Goal: Information Seeking & Learning: Find specific fact

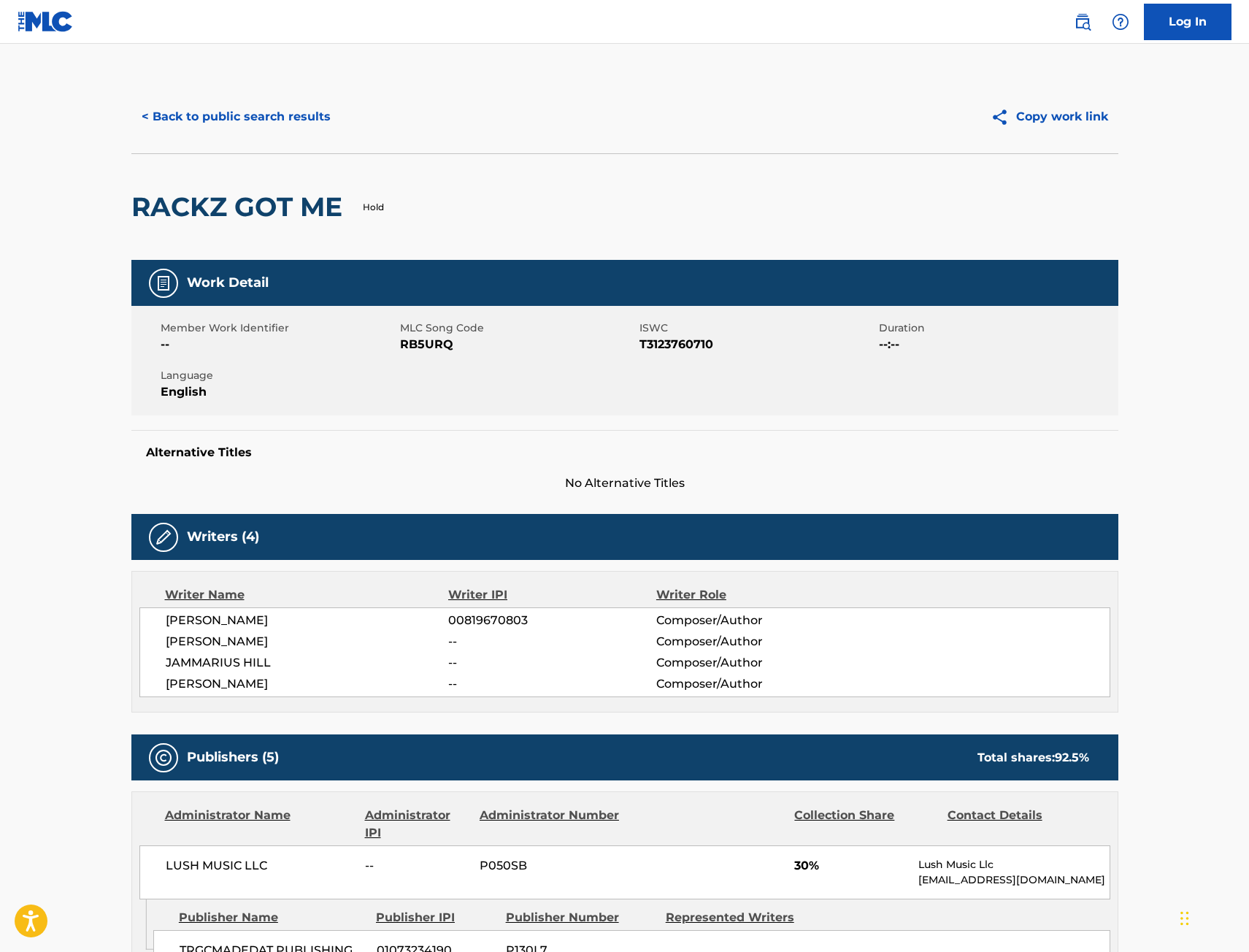
click at [251, 118] on button "< Back to public search results" at bounding box center [236, 117] width 209 height 37
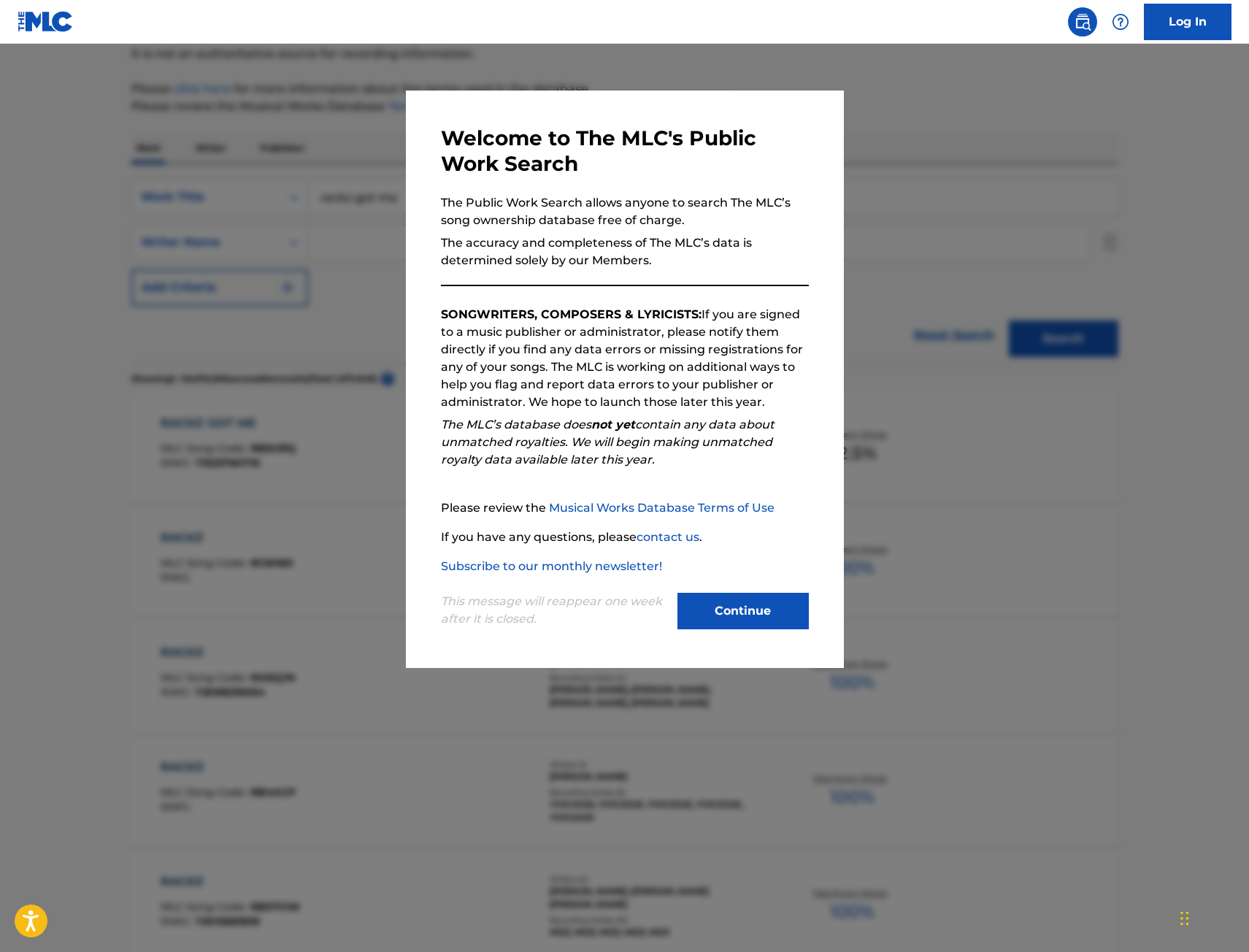
click at [245, 133] on div at bounding box center [624, 519] width 1249 height 952
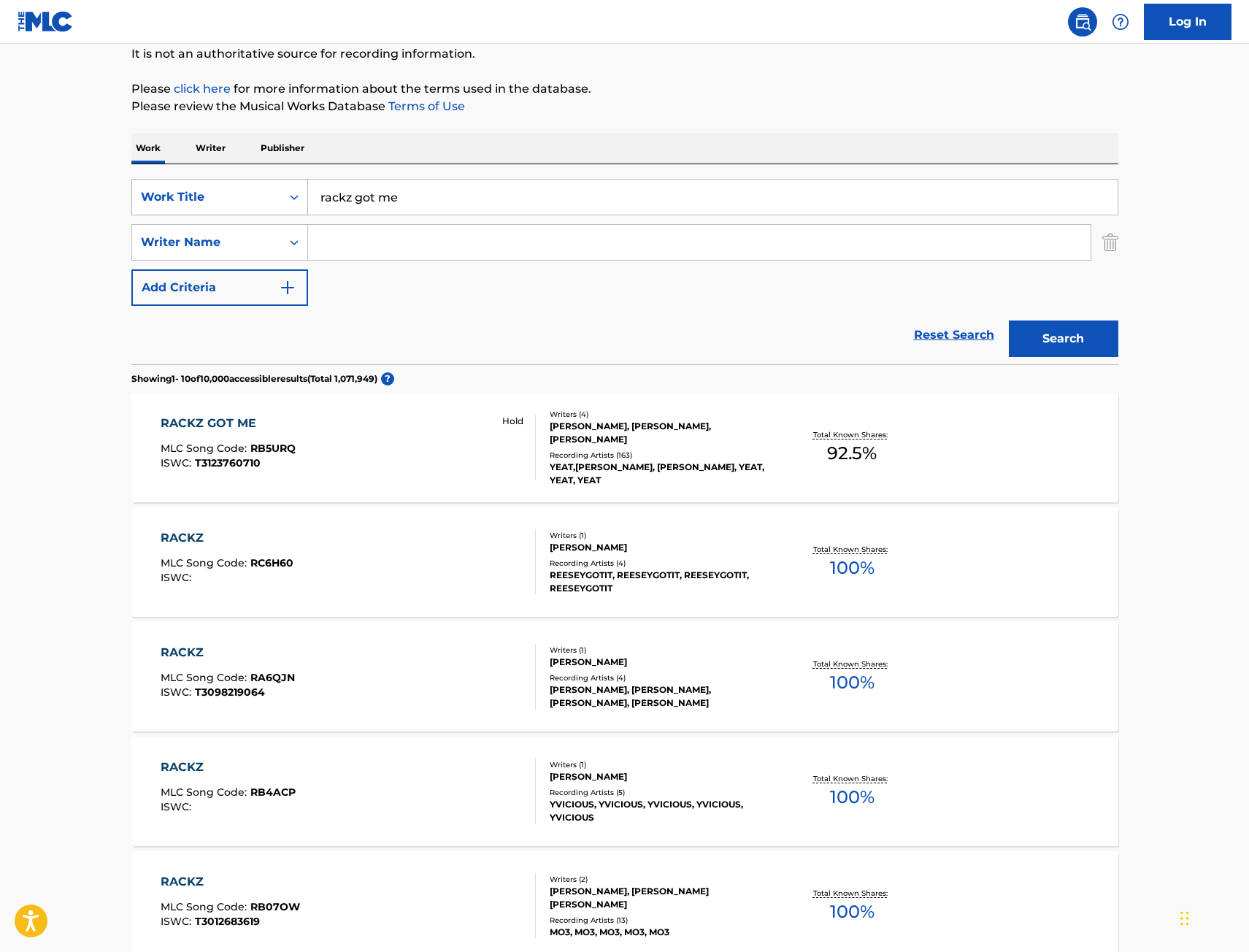
drag, startPoint x: 358, startPoint y: 195, endPoint x: 220, endPoint y: 210, distance: 138.8
click at [232, 204] on div "SearchWithCriteria9442012f-e5ce-4b7f-9f30-21d3868b8f91 Work Title rackz got me" at bounding box center [625, 197] width 987 height 37
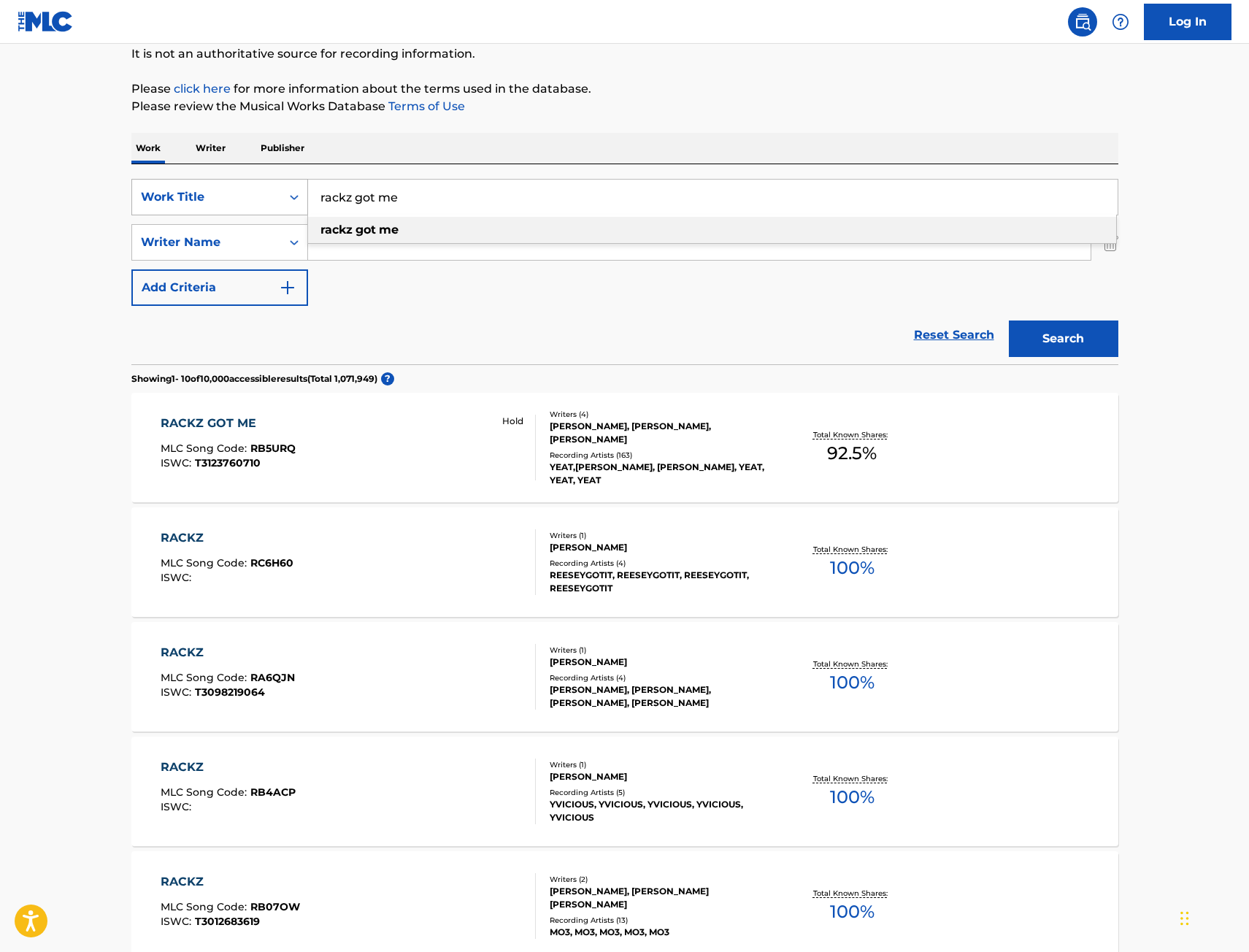
type input "e"
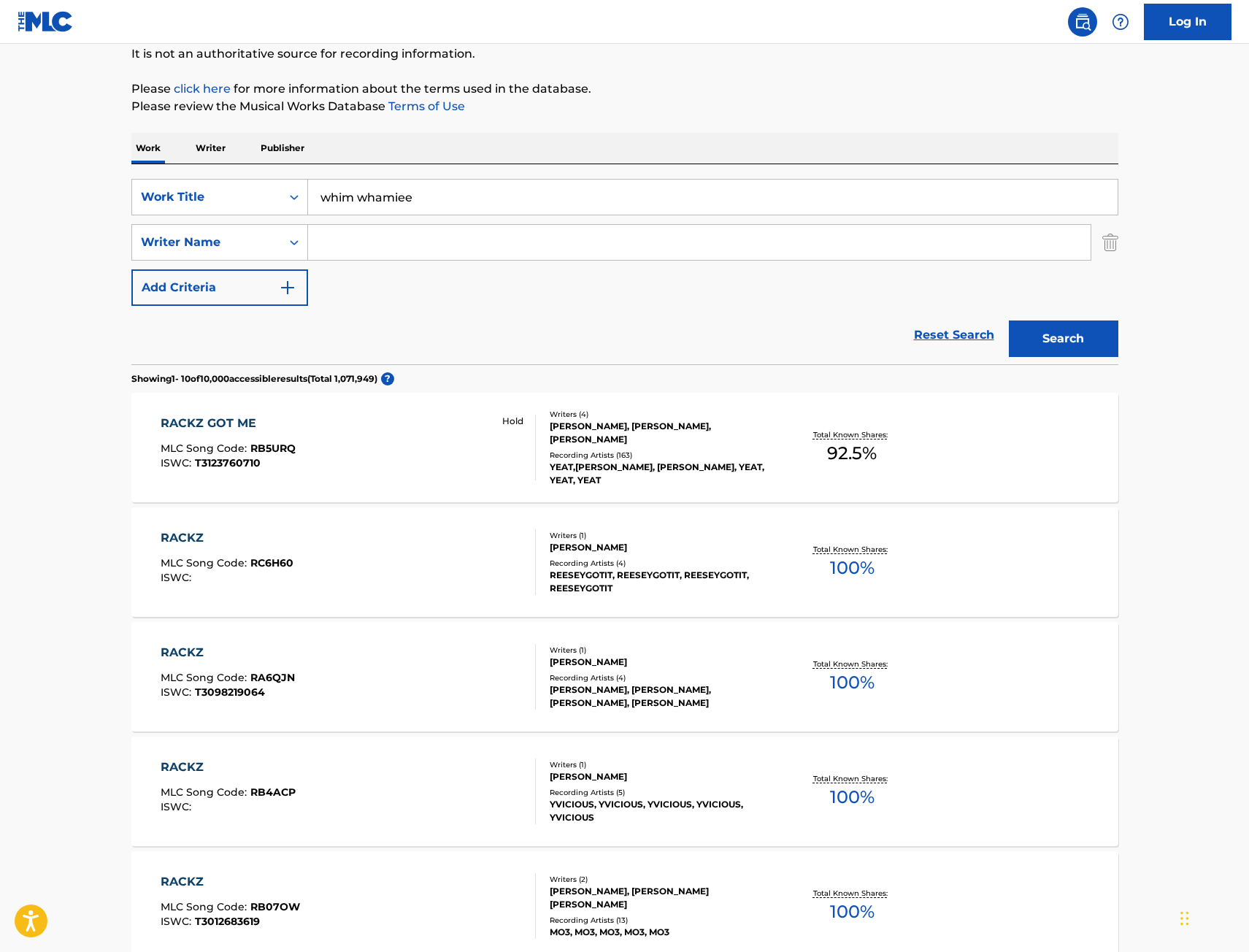
type input "whim whamiee"
drag, startPoint x: 1031, startPoint y: 348, endPoint x: 1056, endPoint y: 334, distance: 28.7
click at [1031, 347] on button "Search" at bounding box center [1064, 339] width 110 height 37
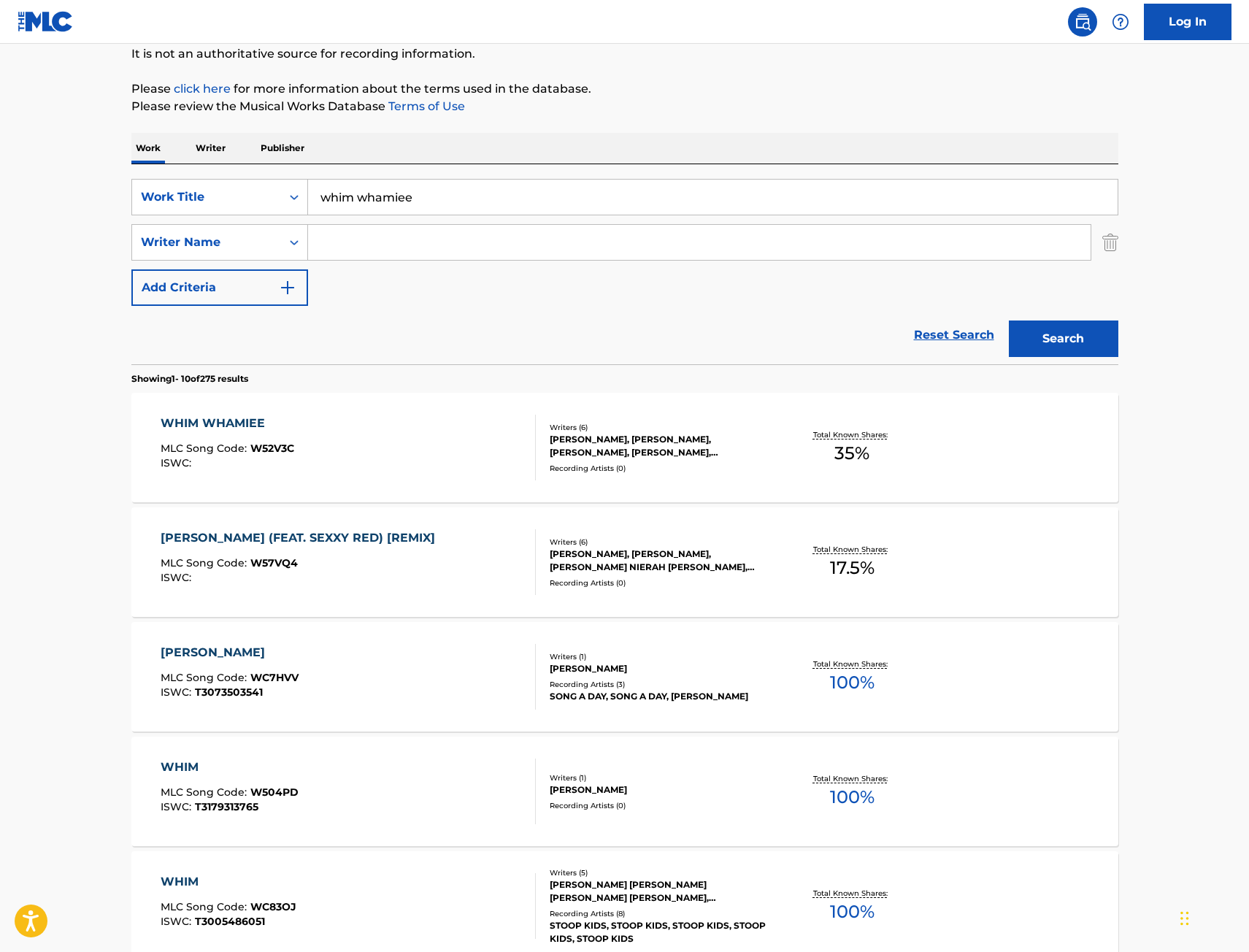
click at [386, 418] on div "WHIM WHAMIEE MLC Song Code : W52V3C ISWC :" at bounding box center [348, 447] width 375 height 65
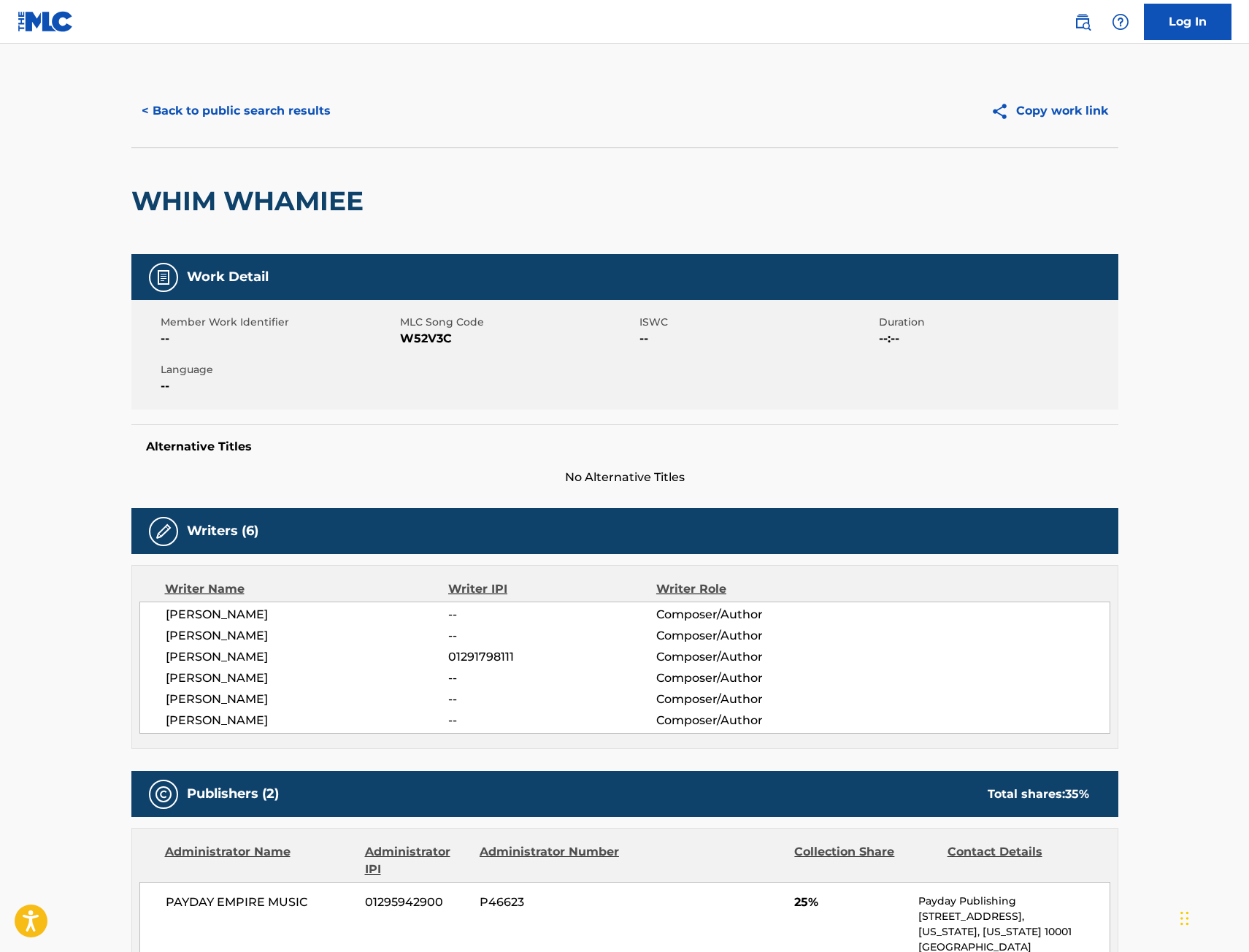
click at [217, 103] on button "< Back to public search results" at bounding box center [236, 111] width 209 height 37
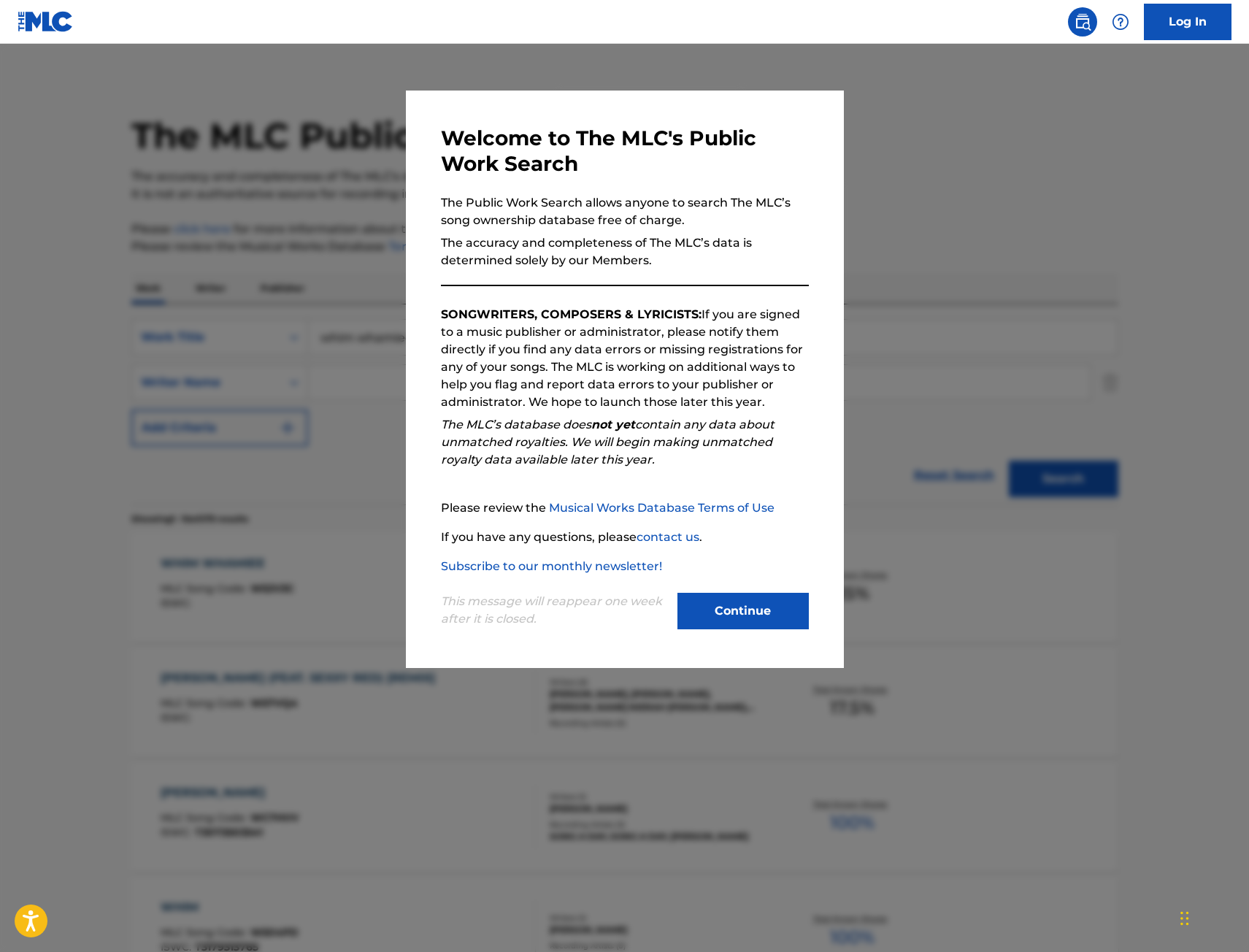
scroll to position [146, 0]
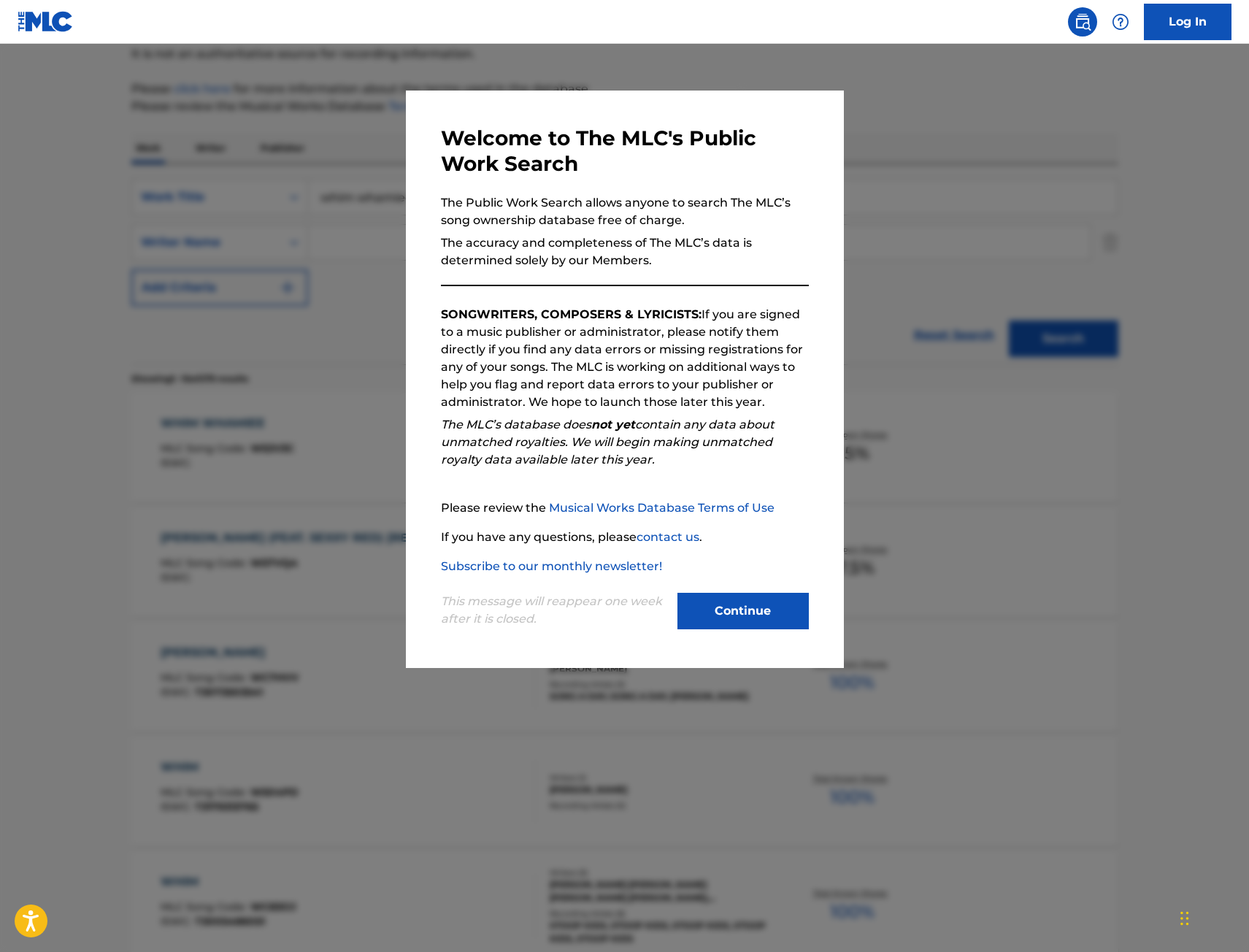
click at [259, 385] on div at bounding box center [624, 519] width 1249 height 952
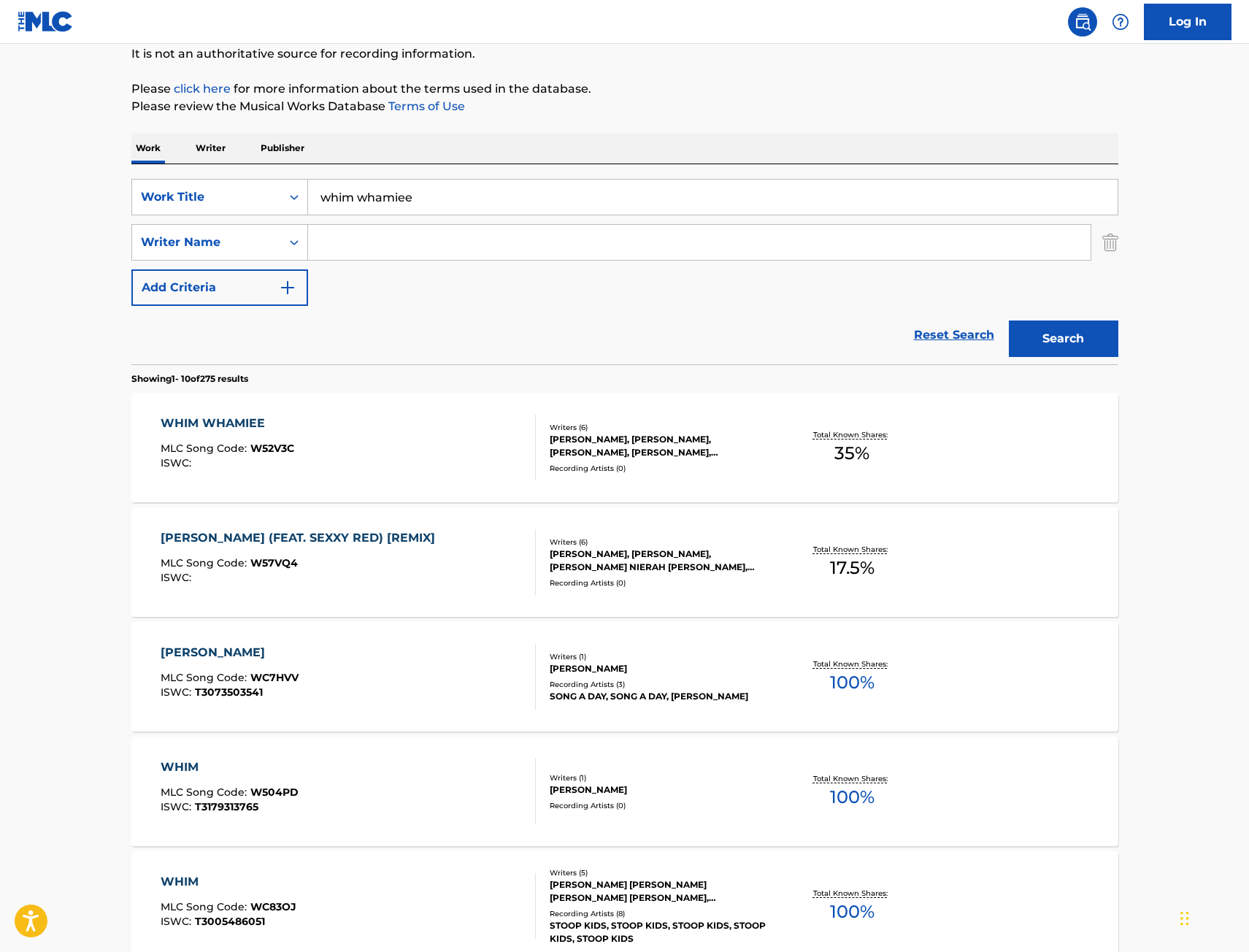
click at [311, 539] on div "[PERSON_NAME] (FEAT. SEXXY RED) [REMIX]" at bounding box center [301, 537] width 282 height 17
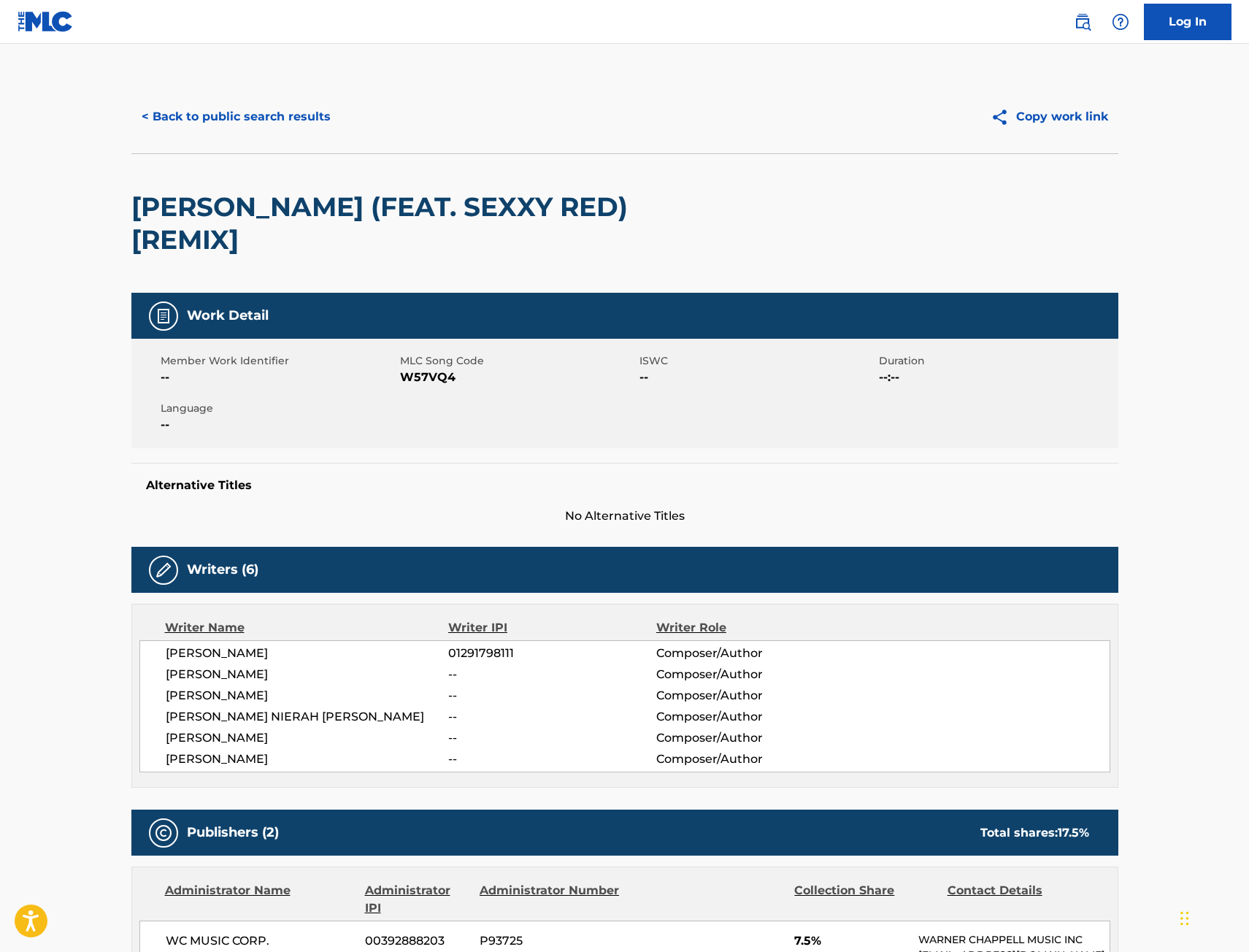
click at [205, 109] on button "< Back to public search results" at bounding box center [236, 117] width 209 height 37
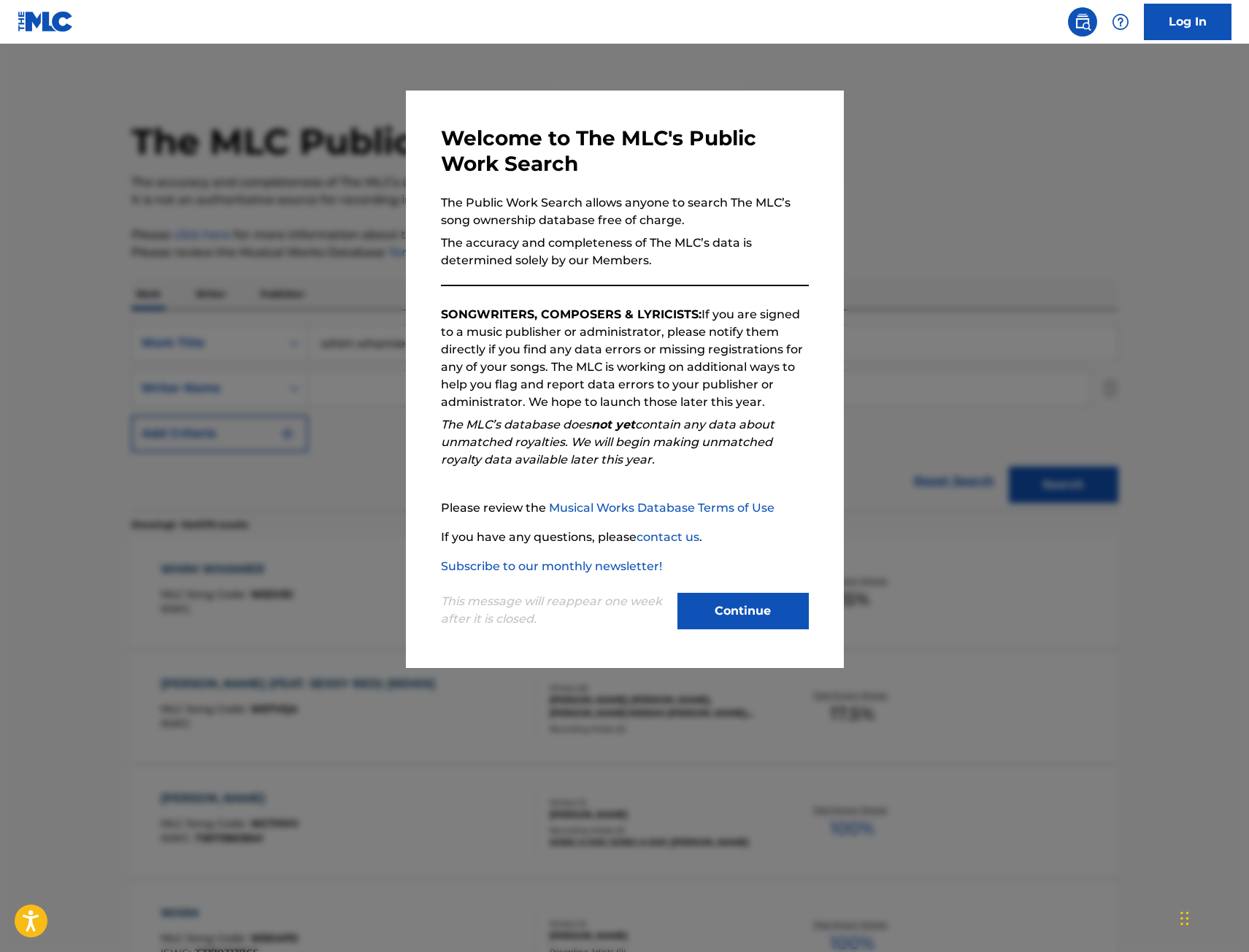
scroll to position [146, 0]
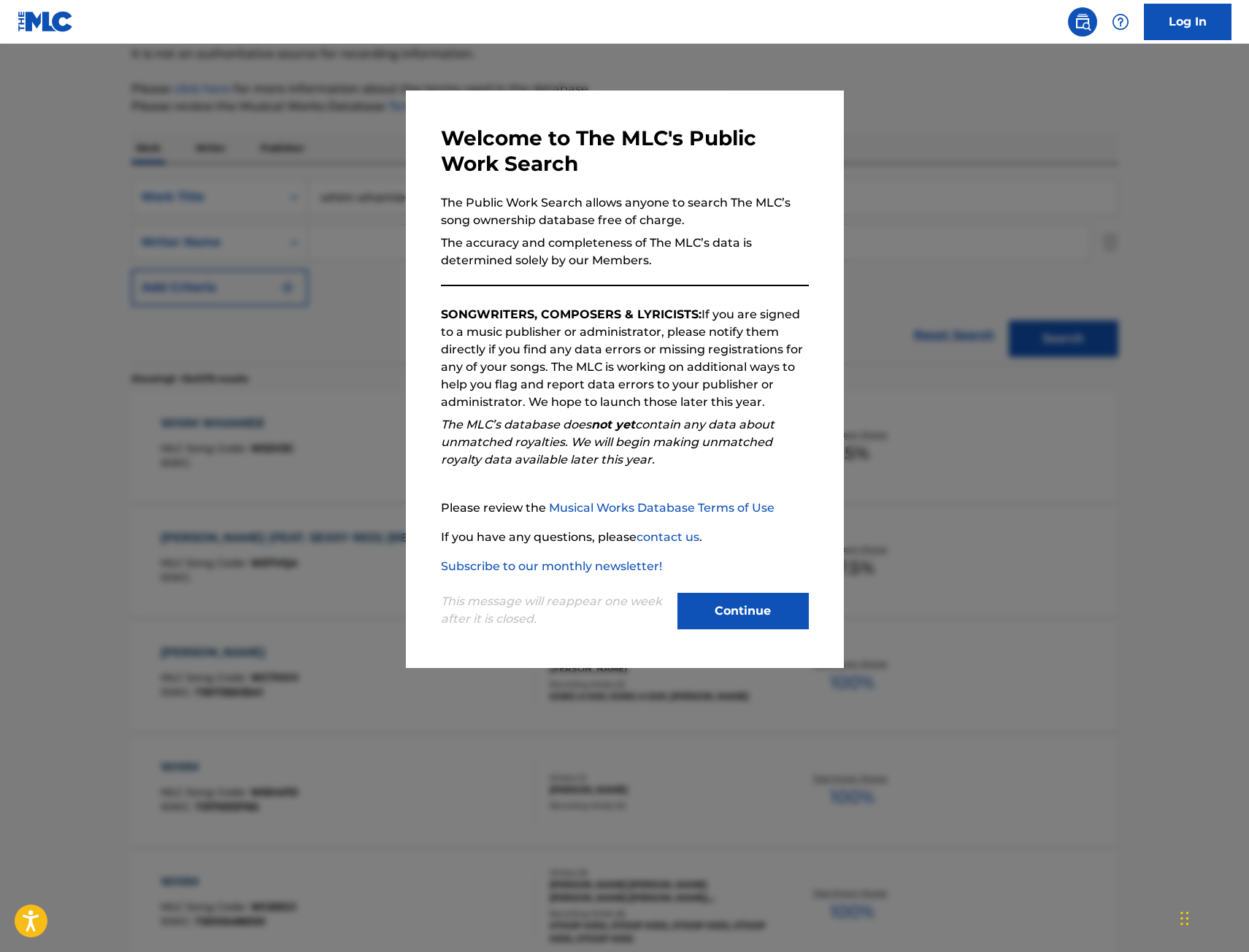
click at [205, 283] on div at bounding box center [624, 519] width 1249 height 952
